Goal: Task Accomplishment & Management: Complete application form

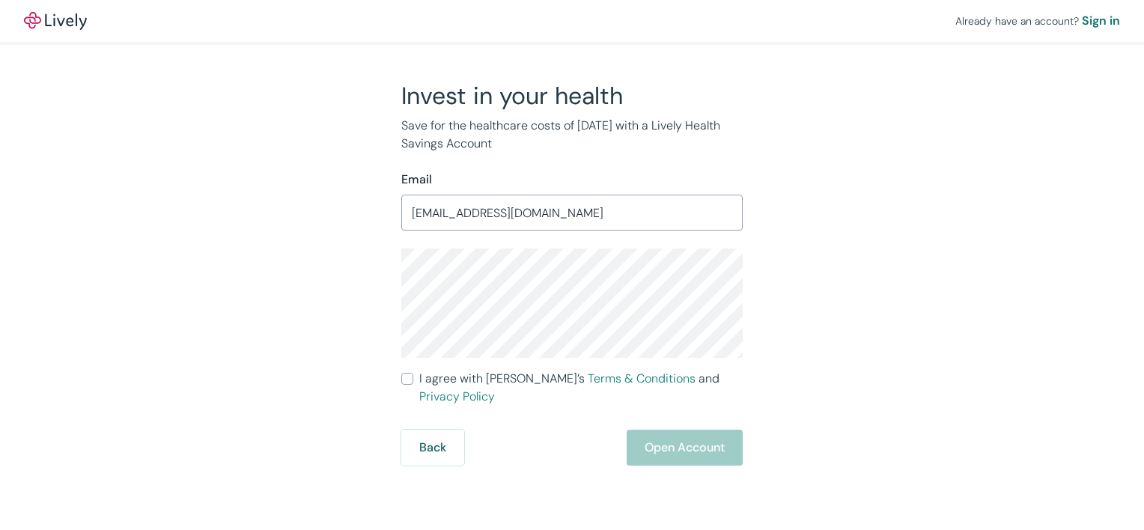
type input "[EMAIL_ADDRESS][PERSON_NAME][DOMAIN_NAME]"
click at [406, 382] on input "I agree with Lively’s Terms & Conditions and Privacy Policy" at bounding box center [407, 379] width 12 height 12
checkbox input "true"
click at [661, 431] on button "Open Account" at bounding box center [684, 448] width 116 height 36
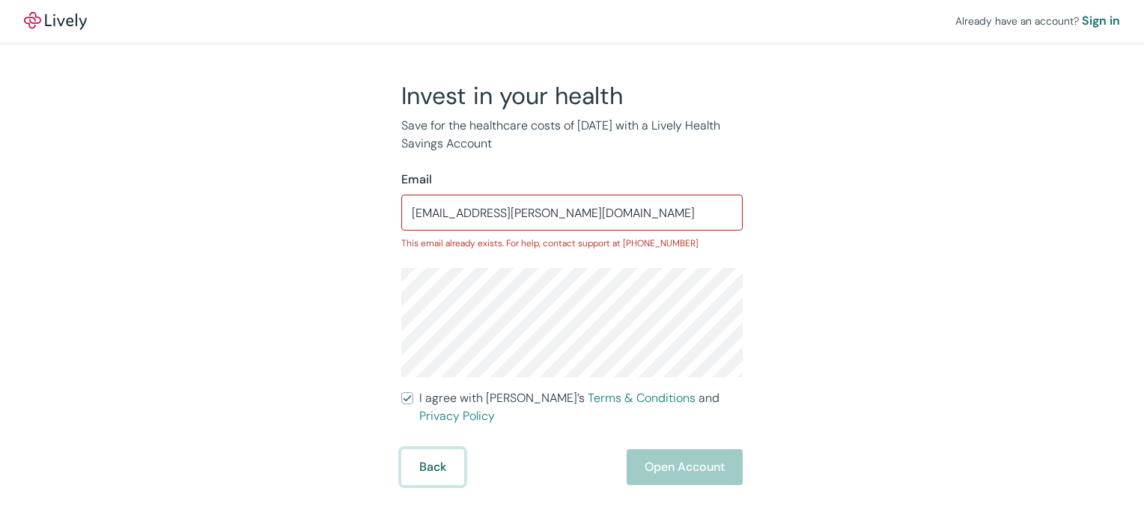
click at [412, 455] on button "Back" at bounding box center [432, 467] width 63 height 36
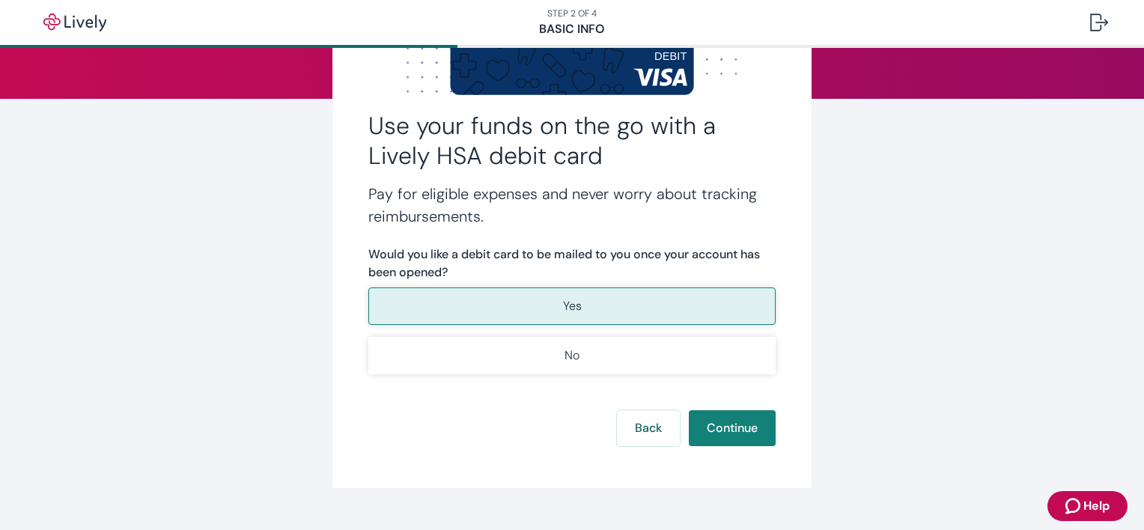
scroll to position [176, 0]
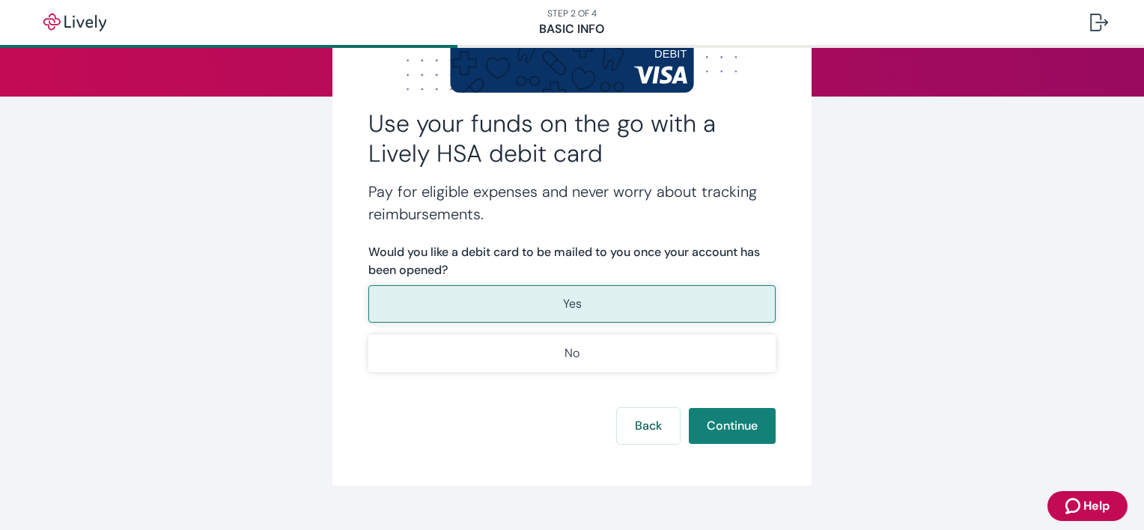
click at [697, 299] on button "Yes" at bounding box center [571, 303] width 407 height 37
click at [728, 436] on button "Continue" at bounding box center [732, 426] width 87 height 36
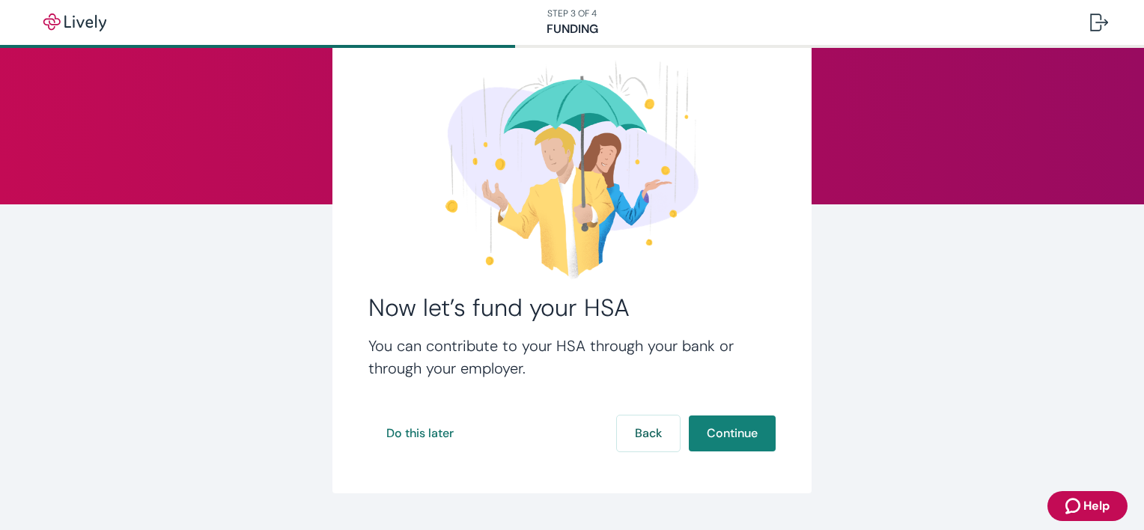
scroll to position [103, 0]
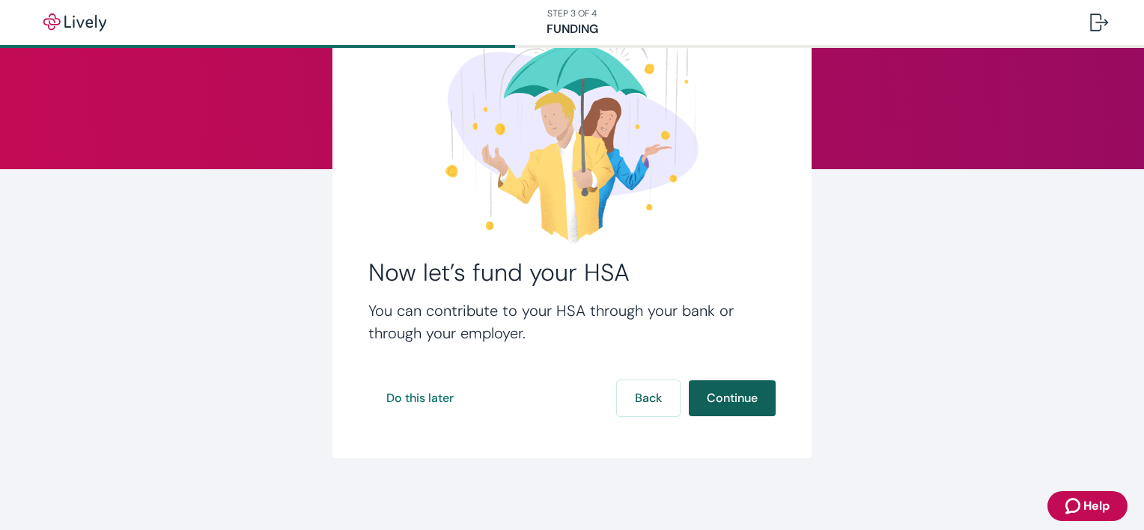
click at [737, 406] on button "Continue" at bounding box center [732, 398] width 87 height 36
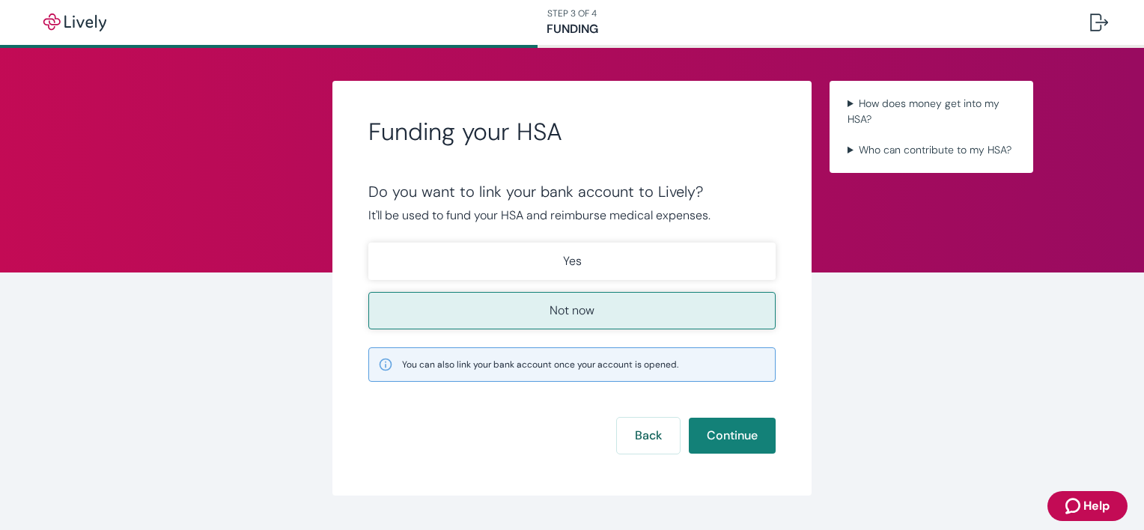
click at [543, 320] on button "Not now" at bounding box center [571, 310] width 407 height 37
click at [732, 437] on button "Continue" at bounding box center [732, 436] width 87 height 36
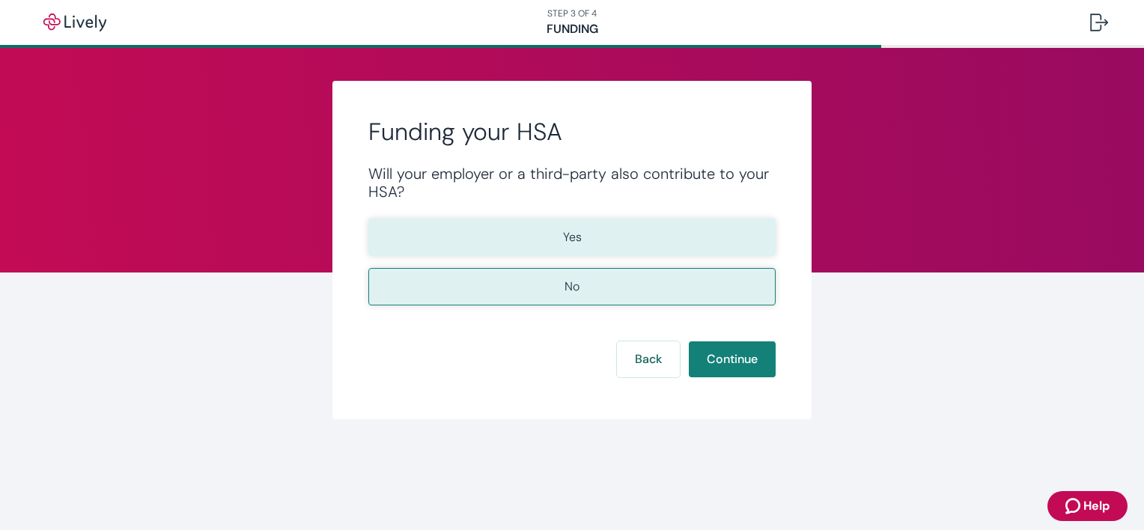
click at [559, 245] on button "Yes" at bounding box center [571, 237] width 407 height 37
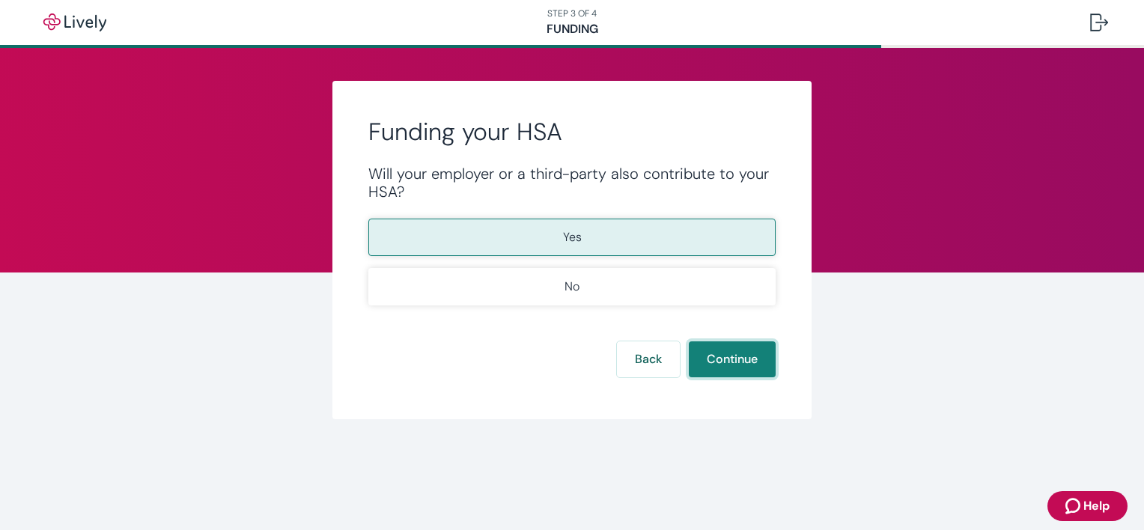
click at [730, 365] on button "Continue" at bounding box center [732, 359] width 87 height 36
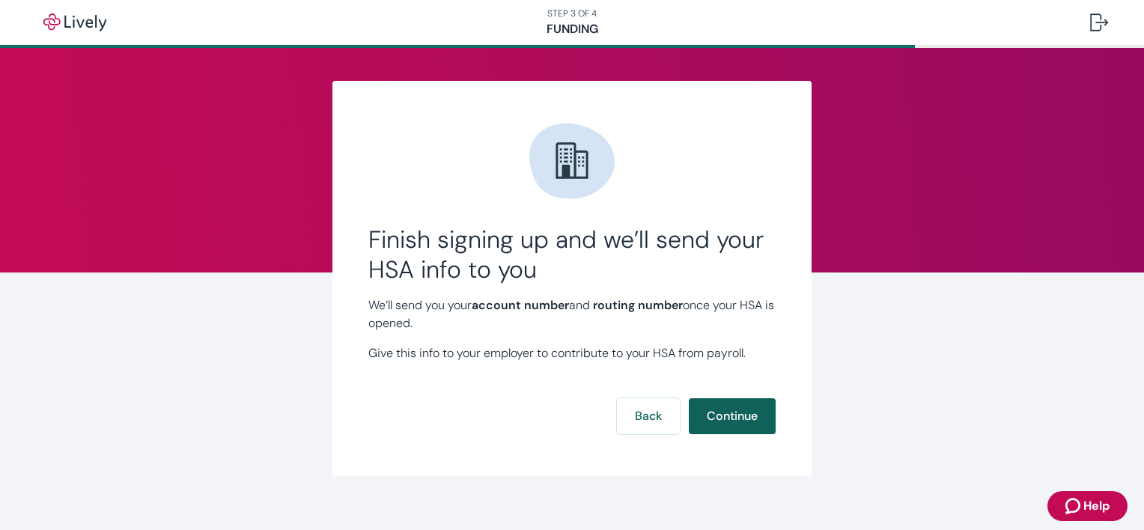
click at [728, 425] on button "Continue" at bounding box center [732, 416] width 87 height 36
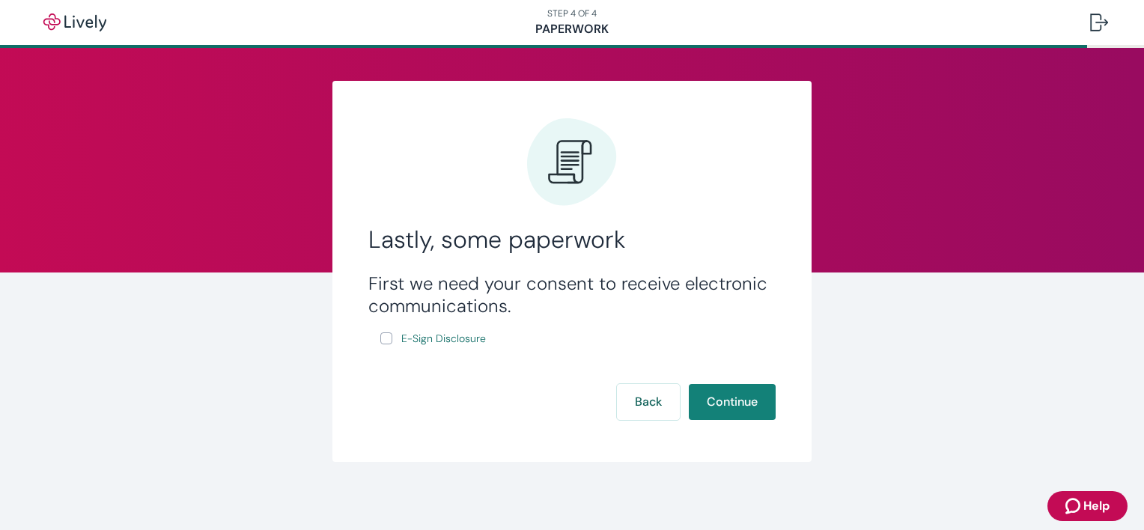
click at [383, 340] on input "E-Sign Disclosure" at bounding box center [386, 338] width 12 height 12
checkbox input "true"
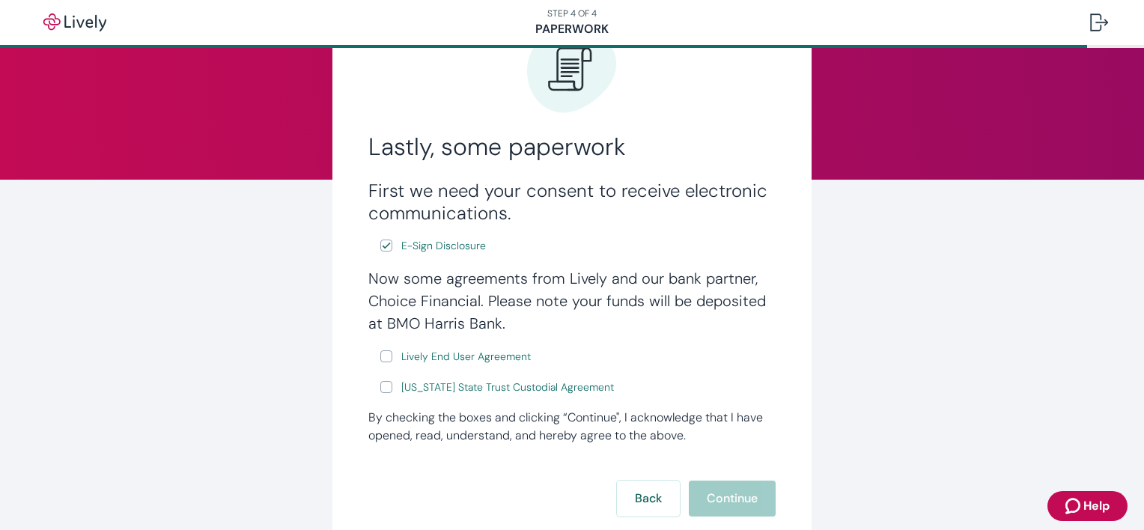
scroll to position [195, 0]
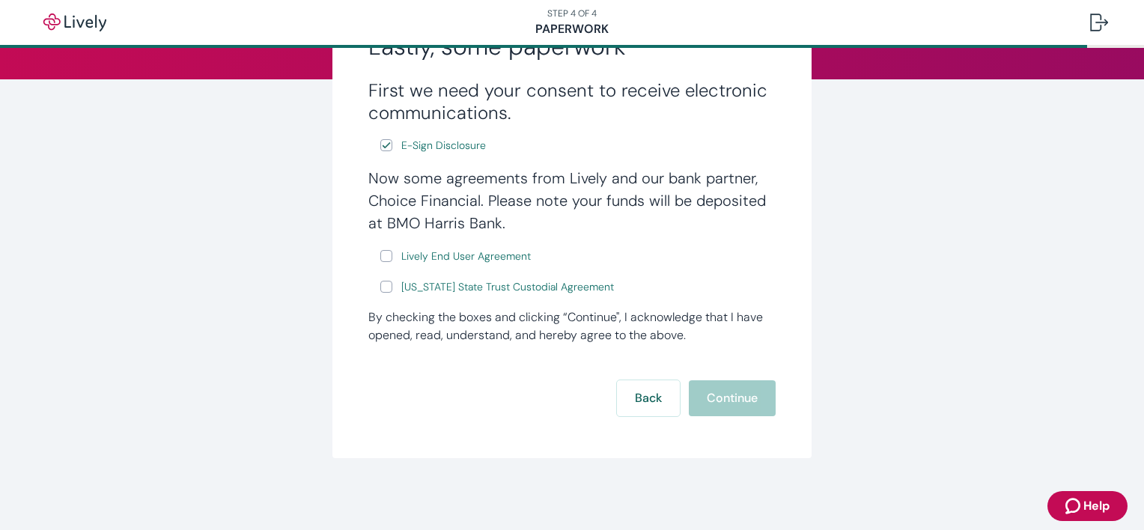
click at [380, 254] on input "Lively End User Agreement" at bounding box center [386, 256] width 12 height 12
checkbox input "true"
click at [384, 290] on input "[US_STATE] State Trust Custodial Agreement" at bounding box center [386, 287] width 12 height 12
checkbox input "true"
click at [734, 406] on button "Continue" at bounding box center [732, 398] width 87 height 36
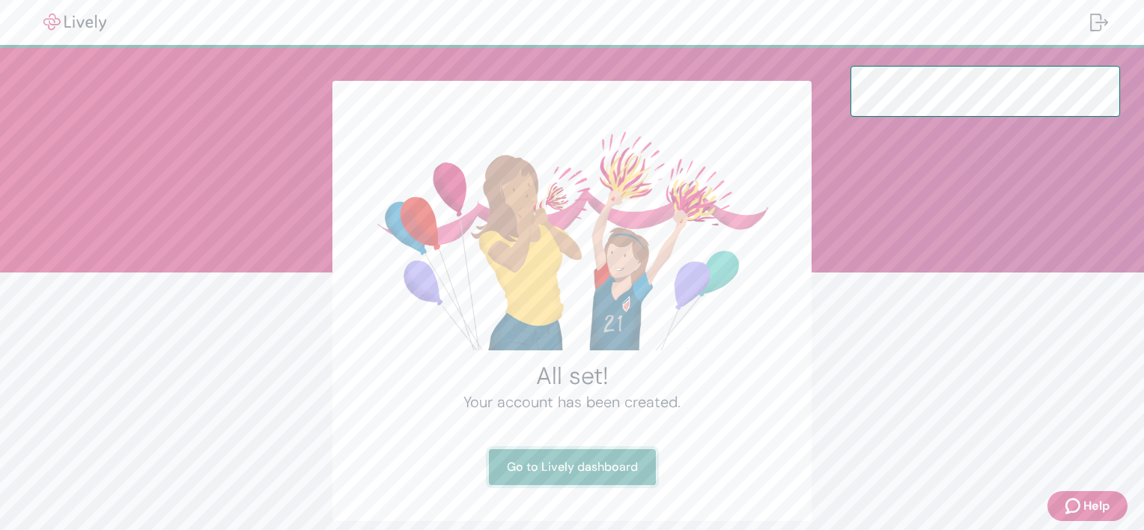
click at [513, 471] on link "Go to Lively dashboard" at bounding box center [572, 467] width 167 height 36
